Goal: Information Seeking & Learning: Stay updated

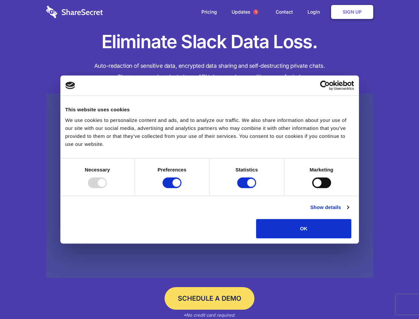
click at [107, 188] on div at bounding box center [97, 182] width 19 height 11
click at [182, 188] on input "Preferences" at bounding box center [172, 182] width 19 height 11
checkbox input "false"
click at [248, 188] on input "Statistics" at bounding box center [246, 182] width 19 height 11
checkbox input "false"
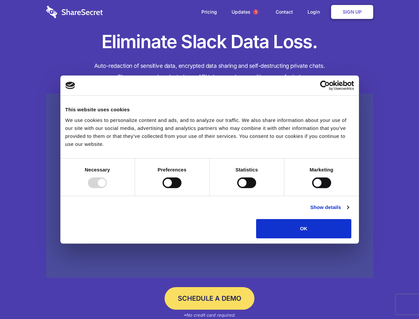
click at [312, 188] on input "Marketing" at bounding box center [321, 182] width 19 height 11
checkbox input "true"
click at [349, 211] on link "Show details" at bounding box center [329, 207] width 39 height 8
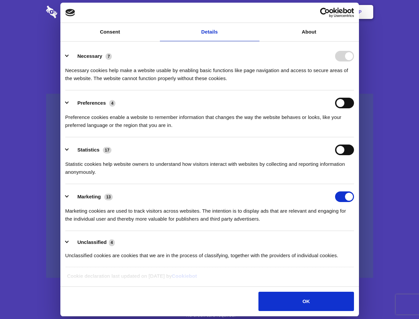
click at [354, 90] on li "Necessary 7 Necessary cookies help make a website usable by enabling basic func…" at bounding box center [209, 66] width 289 height 47
click at [256, 12] on span "1" at bounding box center [255, 11] width 5 height 5
